Goal: Register for event/course

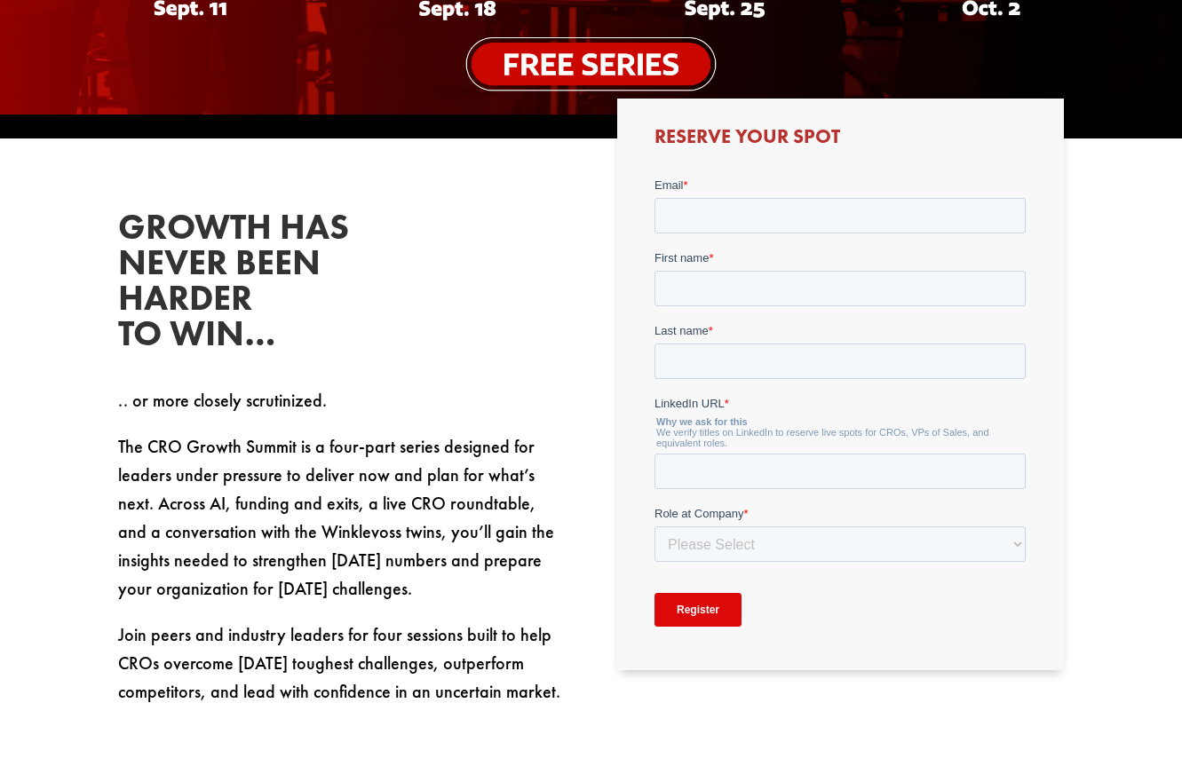
scroll to position [556, 0]
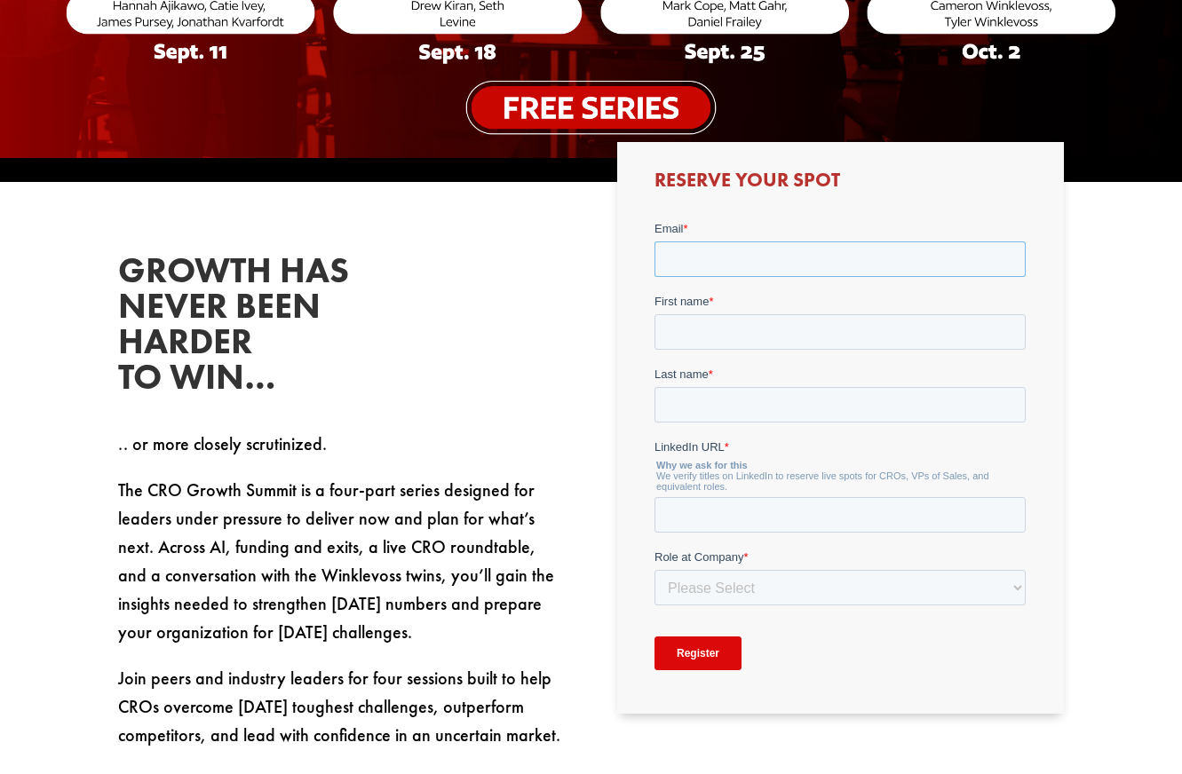
click at [717, 246] on input "Email *" at bounding box center [839, 259] width 371 height 36
type input "[EMAIL_ADDRESS][DOMAIN_NAME]"
click at [734, 326] on input "First name *" at bounding box center [839, 331] width 371 height 36
type input "[PERSON_NAME]"
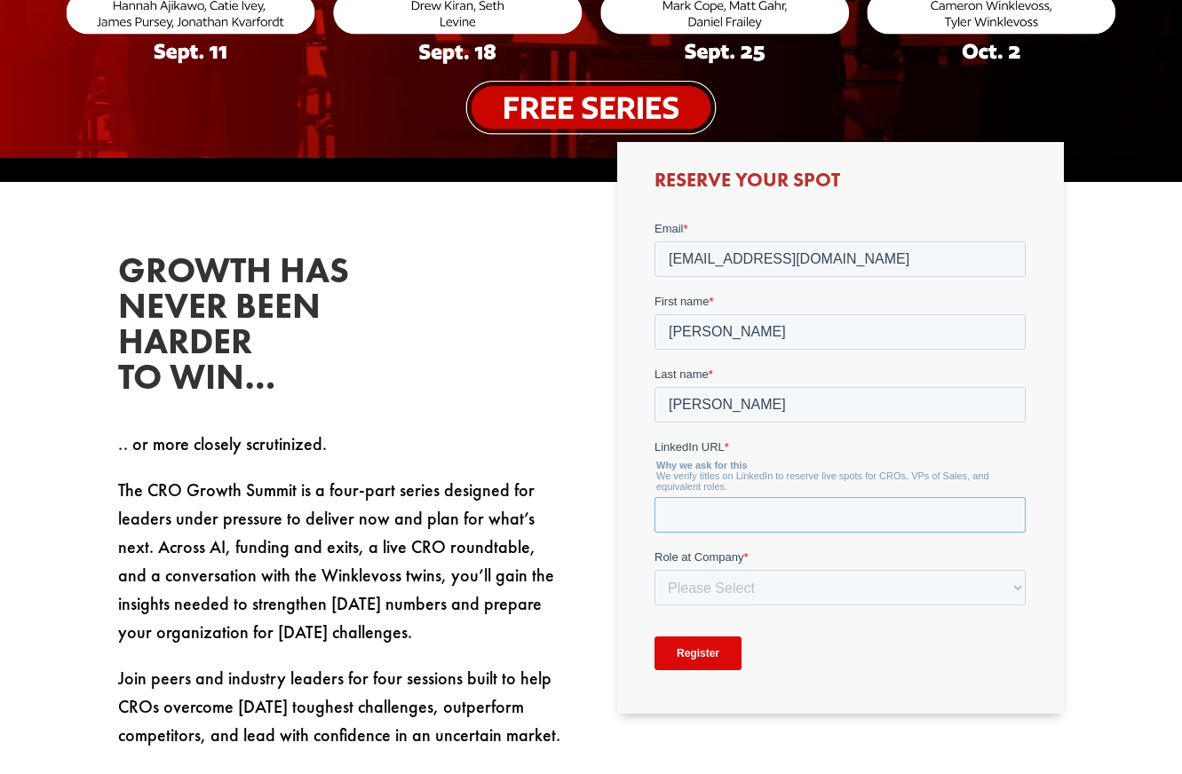
click at [731, 519] on input "LinkedIn URL *" at bounding box center [839, 514] width 371 height 36
paste input "[URL][DOMAIN_NAME][PERSON_NAME]"
type input "[URL][DOMAIN_NAME][PERSON_NAME]"
click at [704, 582] on select "Please Select C-Level (CRO, CSO, etc) Senior Leadership (VP of Sales, VP of Ena…" at bounding box center [839, 587] width 371 height 36
select select "Director/Manager (Sales Director, Regional Sales Manager, etc)"
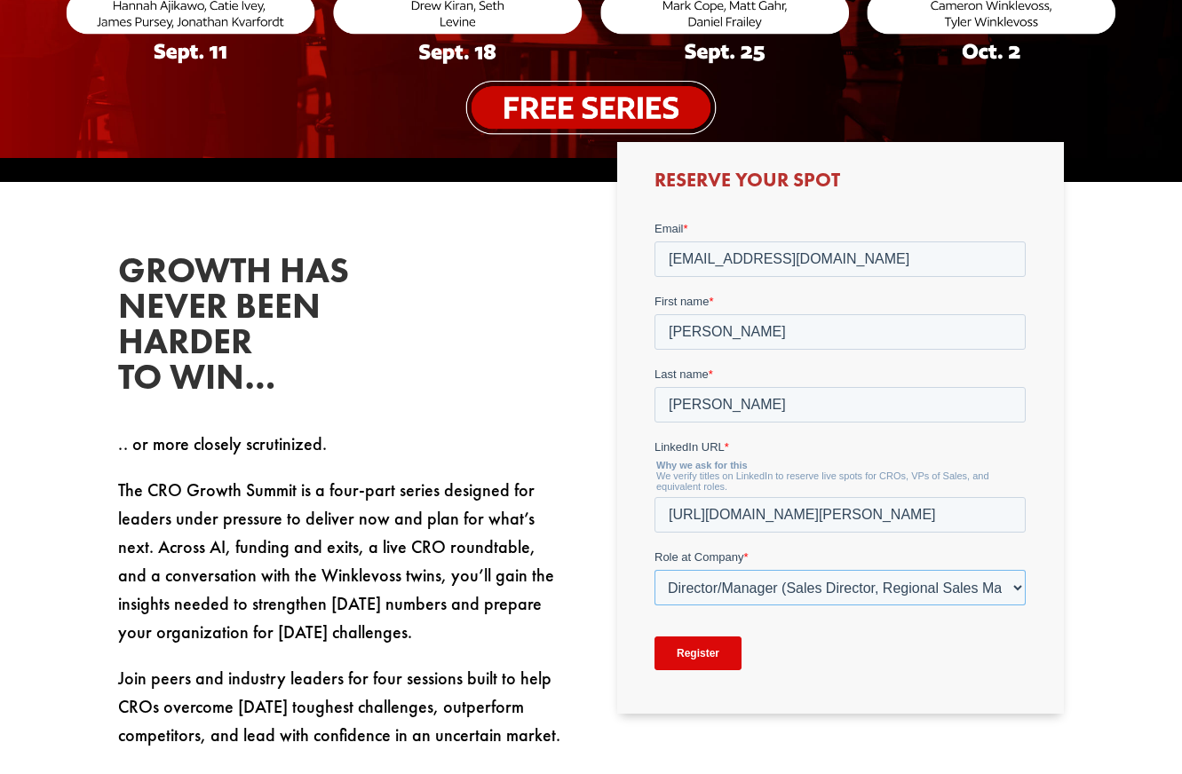
click at [654, 569] on select "Please Select C-Level (CRO, CSO, etc) Senior Leadership (VP of Sales, VP of Ena…" at bounding box center [839, 587] width 371 height 36
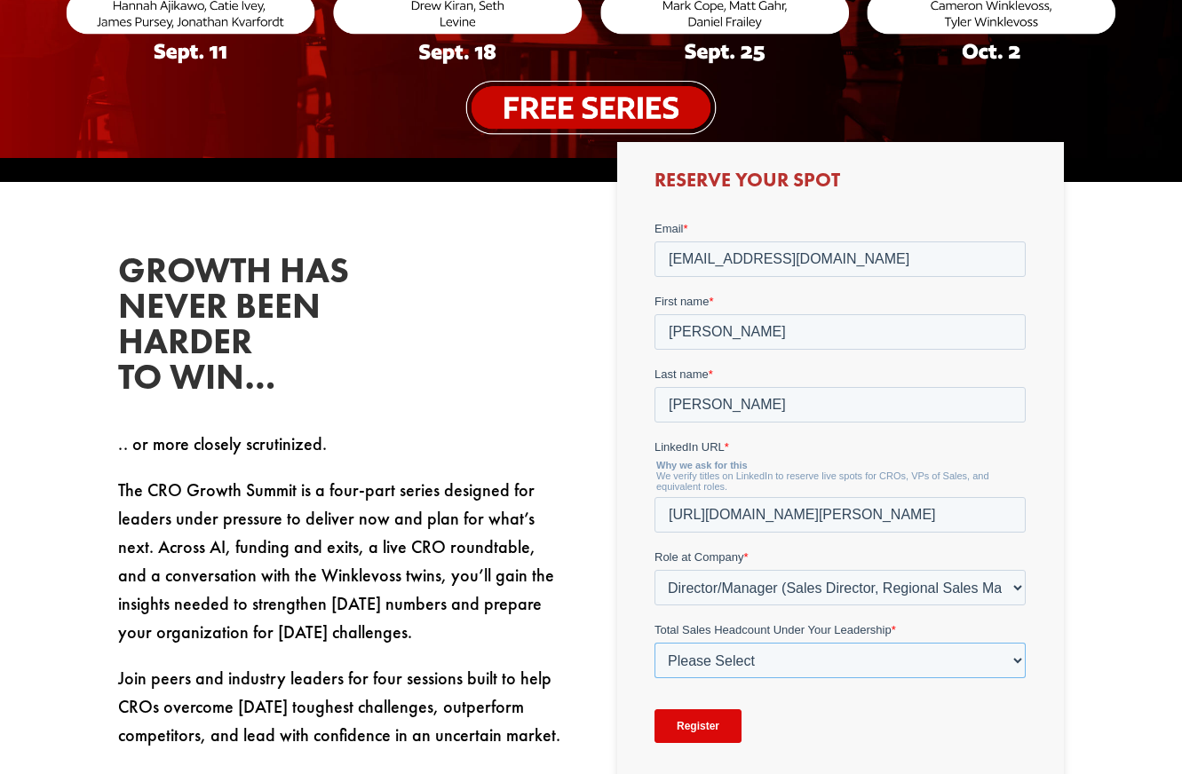
click at [820, 658] on select "Please Select Just Me 1-9 [PHONE_NUMBER] [PHONE_NUMBER]+" at bounding box center [839, 660] width 371 height 36
select select "Just Me"
click at [654, 642] on select "Please Select Just Me 1-9 [PHONE_NUMBER] [PHONE_NUMBER]+" at bounding box center [839, 660] width 371 height 36
click at [706, 726] on input "Register" at bounding box center [697, 726] width 87 height 34
